Goal: Task Accomplishment & Management: Manage account settings

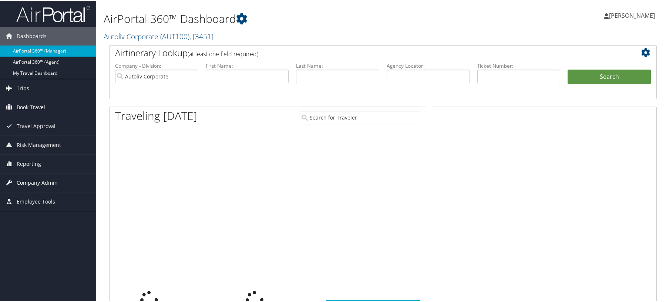
click at [26, 183] on span "Company Admin" at bounding box center [37, 182] width 41 height 18
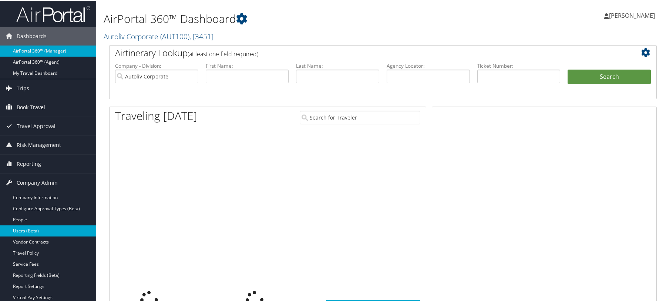
click at [25, 229] on link "Users (Beta)" at bounding box center [48, 229] width 96 height 11
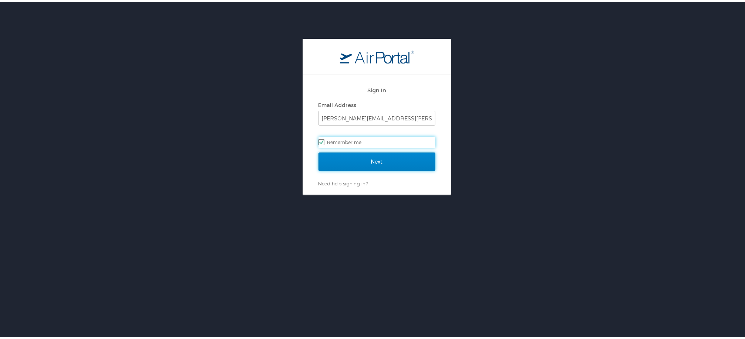
click at [371, 161] on input "Next" at bounding box center [376, 160] width 117 height 18
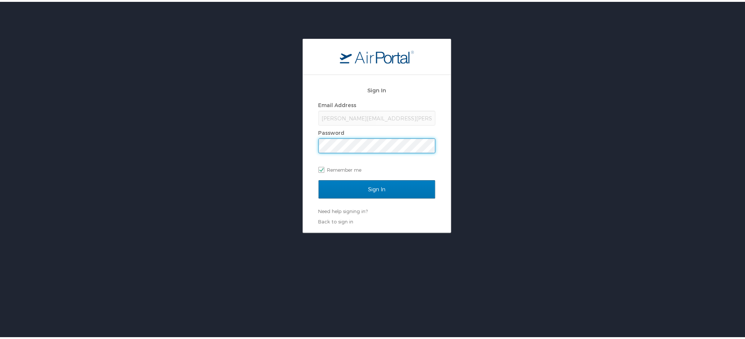
click at [318, 179] on input "Sign In" at bounding box center [376, 188] width 117 height 18
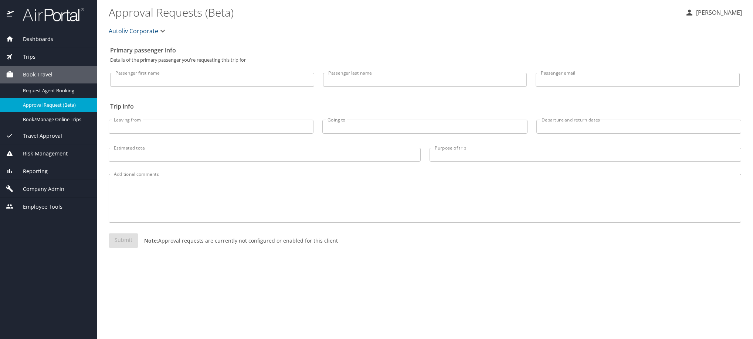
click at [51, 193] on span "Company Admin" at bounding box center [39, 189] width 51 height 8
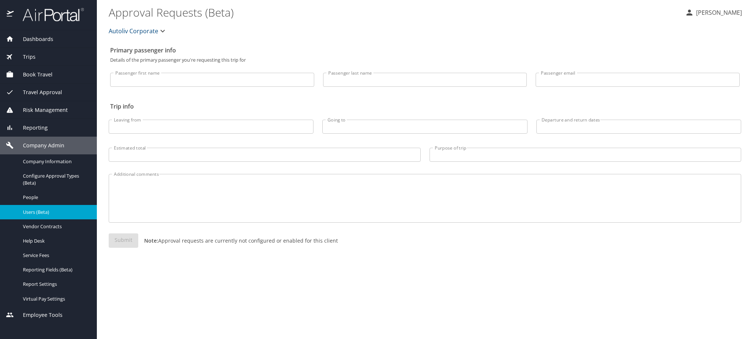
click at [48, 216] on span "Users (Beta)" at bounding box center [55, 212] width 65 height 7
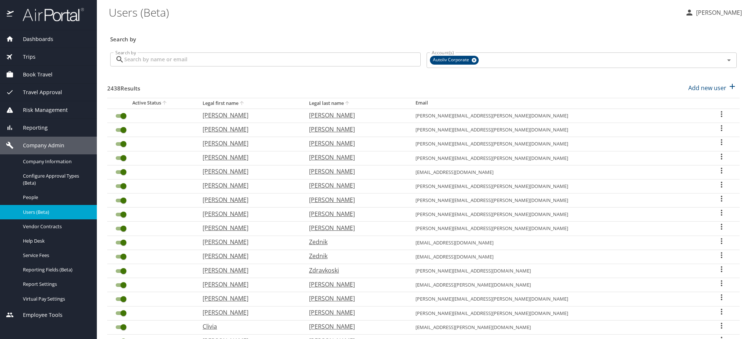
click at [226, 67] on input "Search by" at bounding box center [272, 60] width 297 height 14
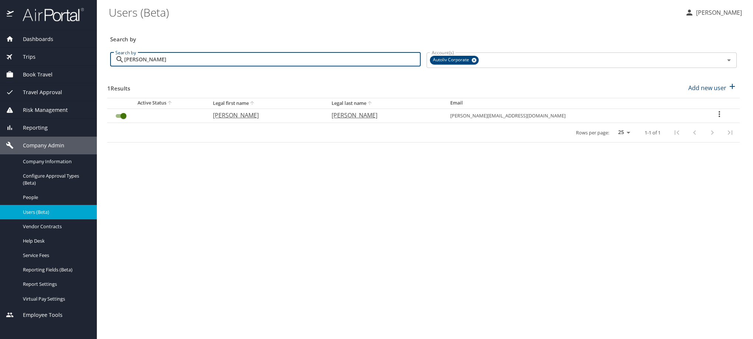
type input "luisa"
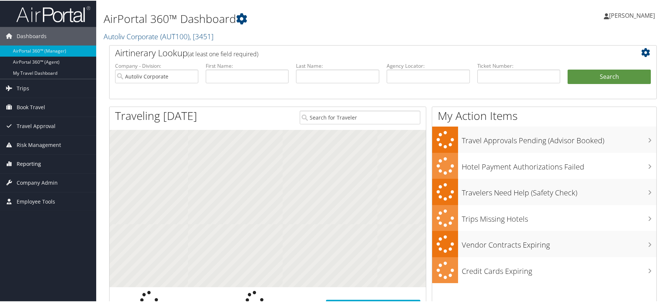
click at [37, 162] on span "Reporting" at bounding box center [29, 163] width 24 height 18
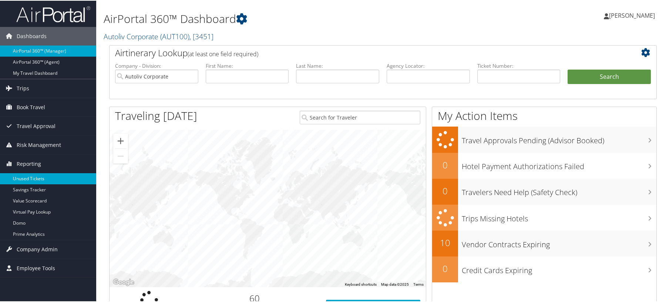
click at [38, 177] on link "Unused Tickets" at bounding box center [48, 177] width 96 height 11
